Goal: Navigation & Orientation: Find specific page/section

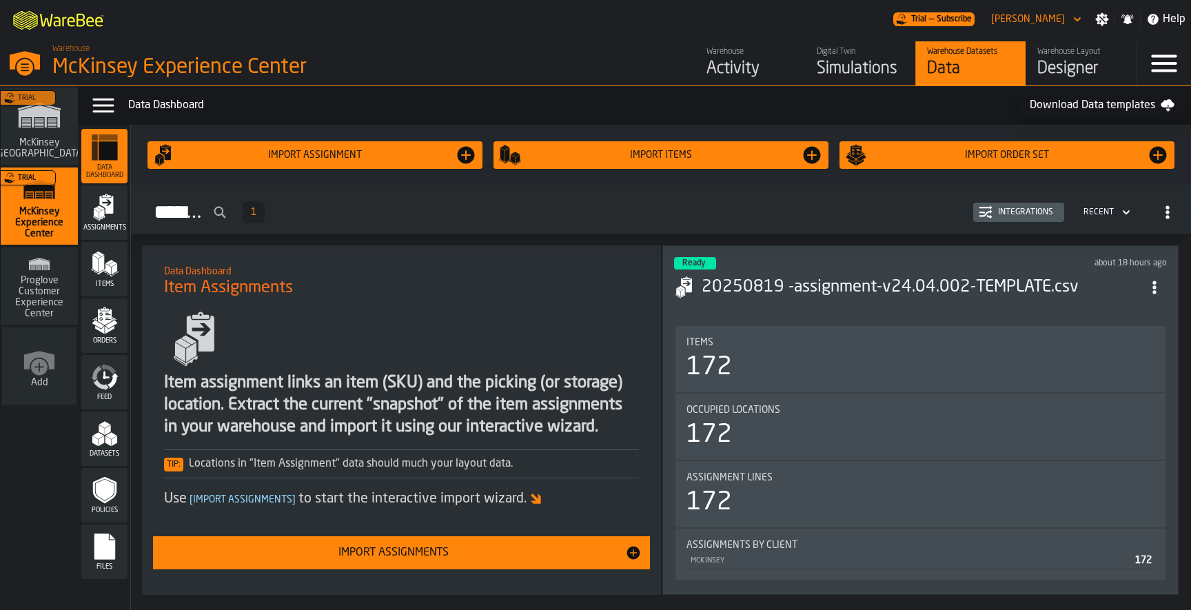
click at [705, 57] on link "Warehouse Activity" at bounding box center [750, 63] width 110 height 44
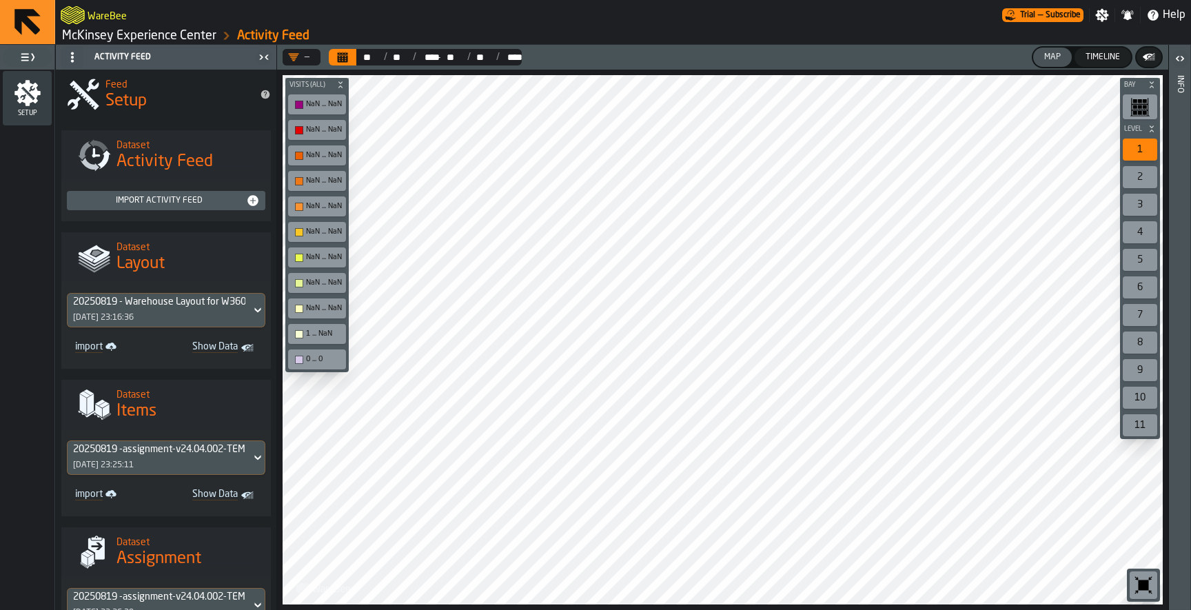
click at [122, 32] on link "McKinsey Experience Center" at bounding box center [139, 35] width 154 height 15
